Goal: Find specific page/section: Find specific page/section

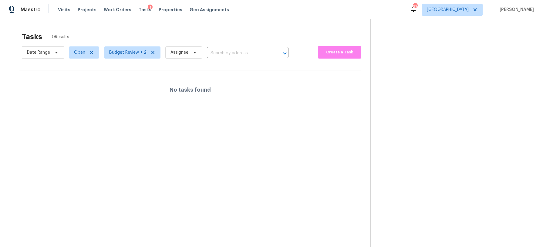
scroll to position [19, 0]
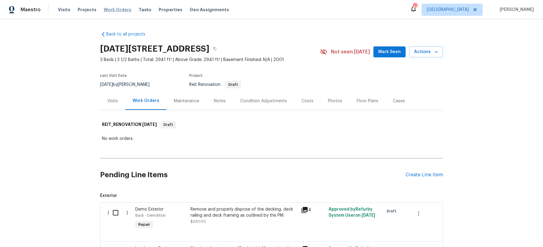
click at [114, 11] on span "Work Orders" at bounding box center [118, 10] width 28 height 6
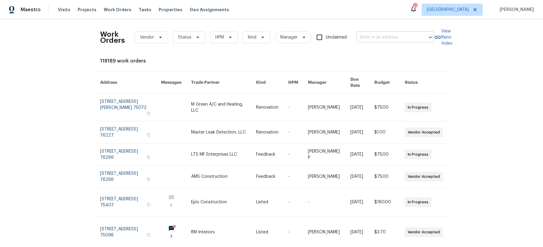
click at [377, 36] on input "text" at bounding box center [387, 37] width 61 height 9
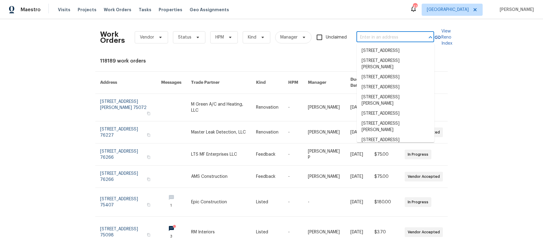
paste input "4640 Corregidor St, Dallas, TX 75216"
type input "4640 Corregidor St, Dallas, TX 75216"
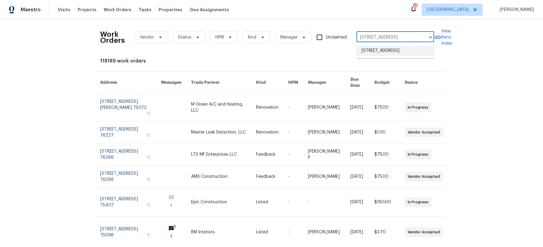
click at [382, 49] on li "4640 Corregidor St, Dallas, TX 75216" at bounding box center [396, 51] width 78 height 10
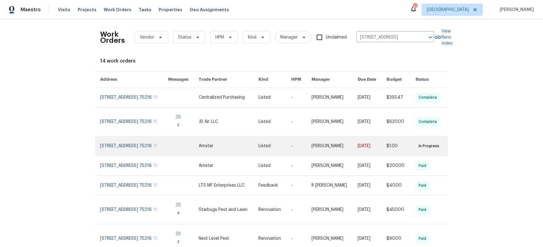
click at [132, 150] on link at bounding box center [134, 145] width 68 height 19
